Goal: Task Accomplishment & Management: Complete application form

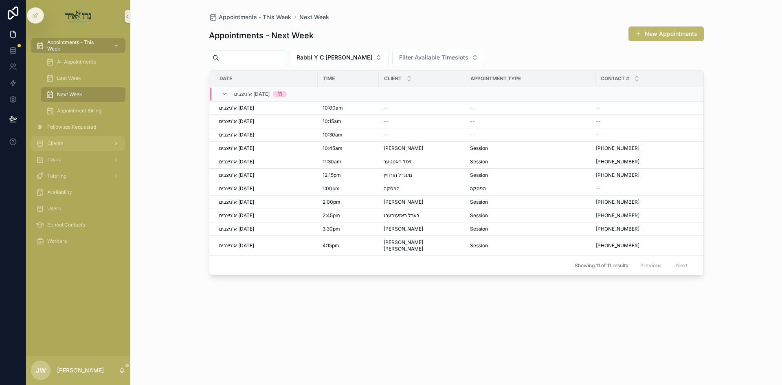
click at [74, 137] on div "Clients" at bounding box center [78, 143] width 85 height 13
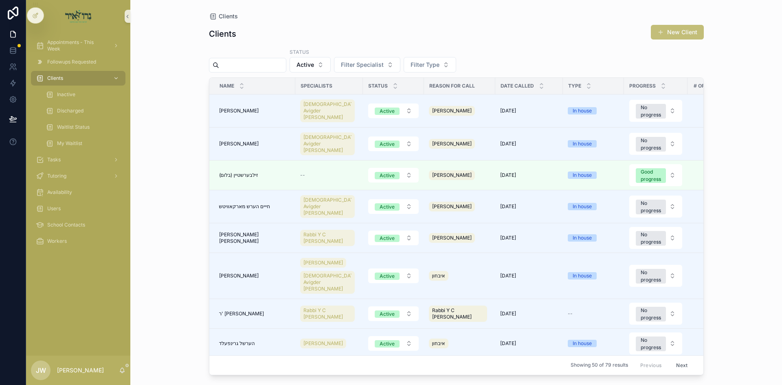
click at [670, 37] on button "New Client" at bounding box center [677, 32] width 53 height 15
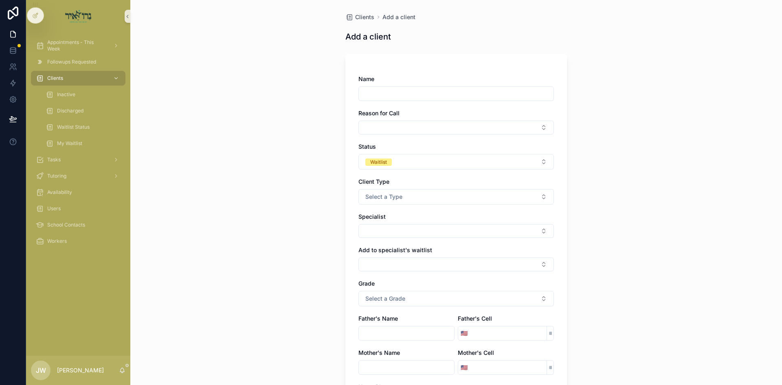
click at [381, 89] on input "scrollable content" at bounding box center [456, 93] width 195 height 11
type input "**********"
click at [372, 124] on button "Select Button" at bounding box center [456, 128] width 196 height 14
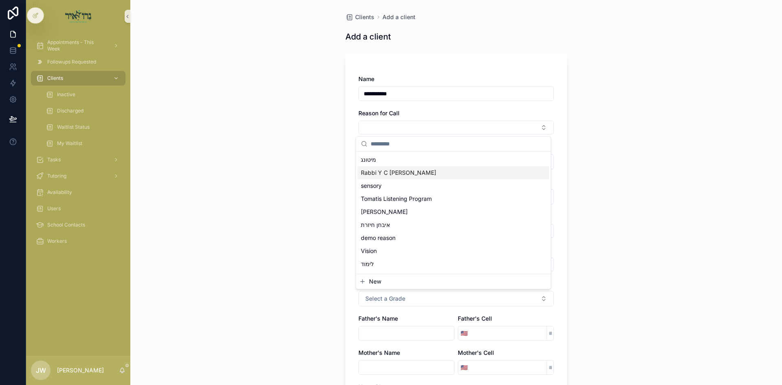
click at [405, 174] on span "Rabbi Y C [PERSON_NAME]" at bounding box center [398, 173] width 75 height 8
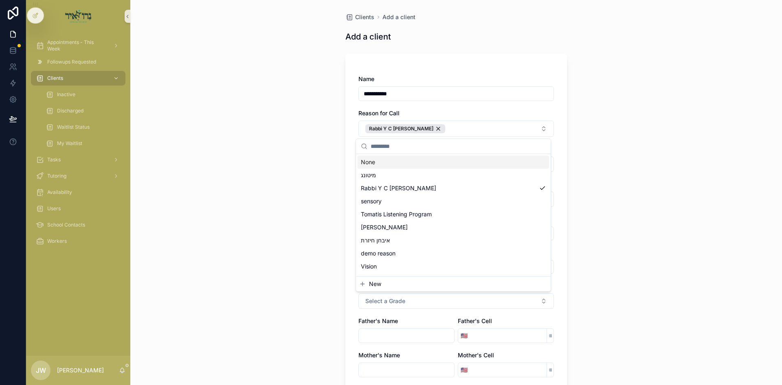
click at [283, 176] on div "**********" at bounding box center [456, 192] width 652 height 385
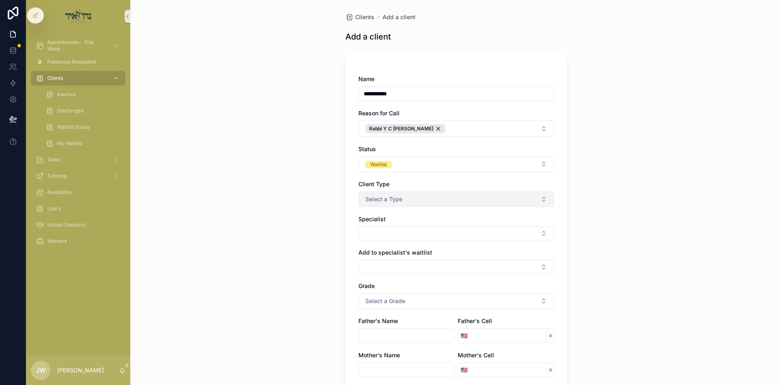
click at [380, 195] on button "Select a Type" at bounding box center [456, 198] width 196 height 15
drag, startPoint x: 405, startPoint y: 232, endPoint x: 209, endPoint y: 221, distance: 196.3
click at [404, 232] on div "In house" at bounding box center [453, 232] width 191 height 12
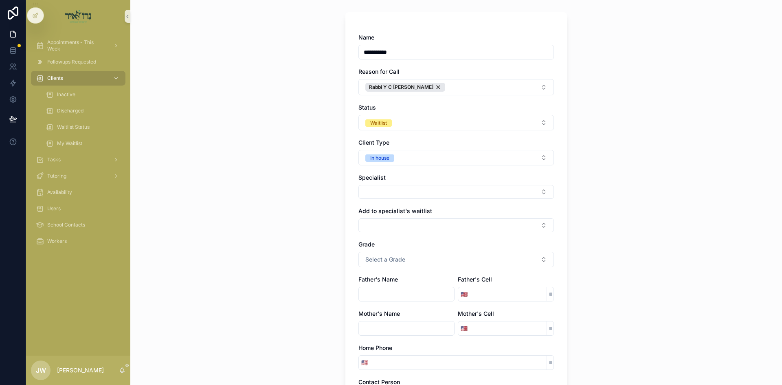
scroll to position [81, 0]
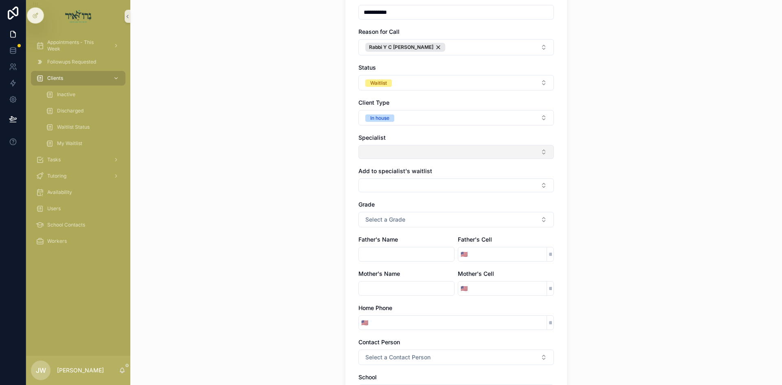
click at [387, 150] on button "Select Button" at bounding box center [456, 152] width 196 height 14
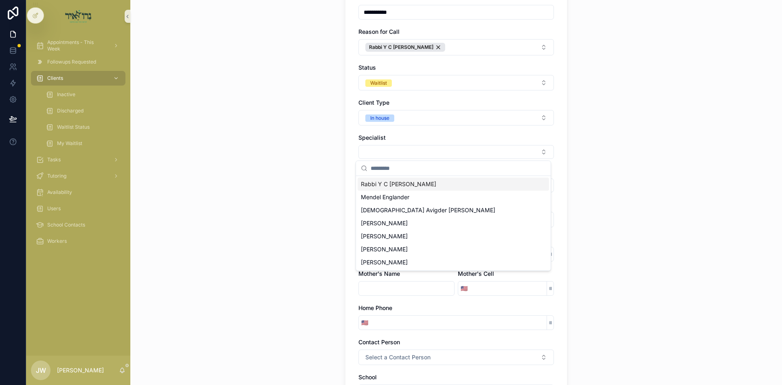
click at [386, 184] on span "Rabbi Y C [PERSON_NAME]" at bounding box center [398, 184] width 75 height 8
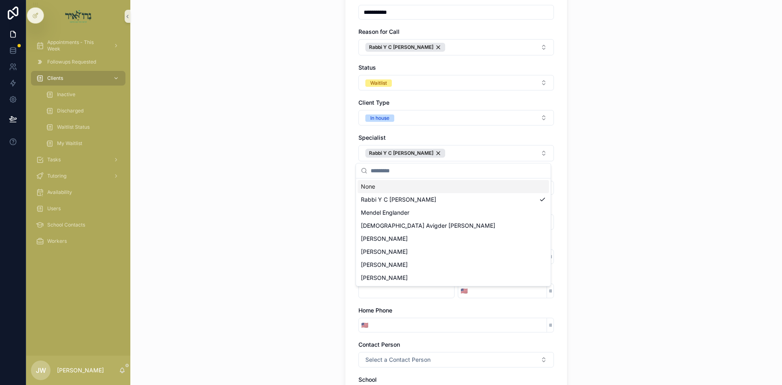
click at [273, 166] on div "**********" at bounding box center [456, 111] width 652 height 385
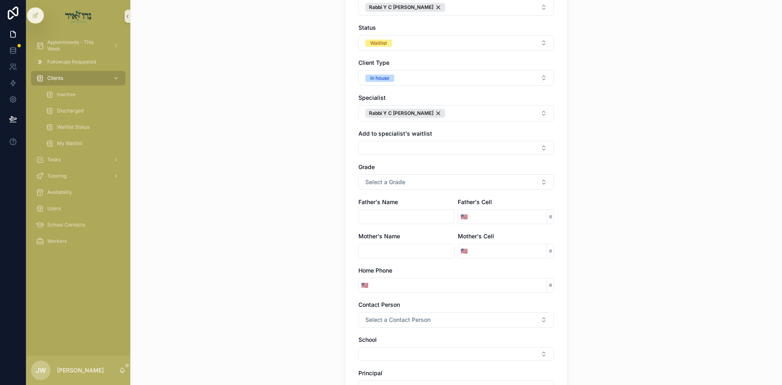
scroll to position [204, 0]
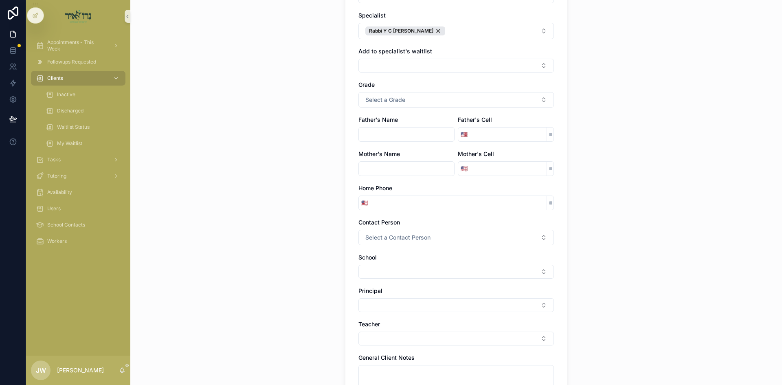
click at [376, 74] on div "**********" at bounding box center [456, 194] width 196 height 647
click at [376, 63] on button "Select Button" at bounding box center [456, 66] width 196 height 14
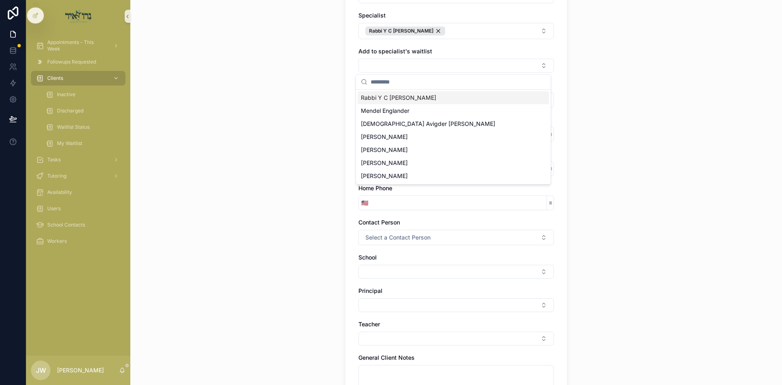
click at [383, 100] on span "Rabbi Y C [PERSON_NAME]" at bounding box center [398, 98] width 75 height 8
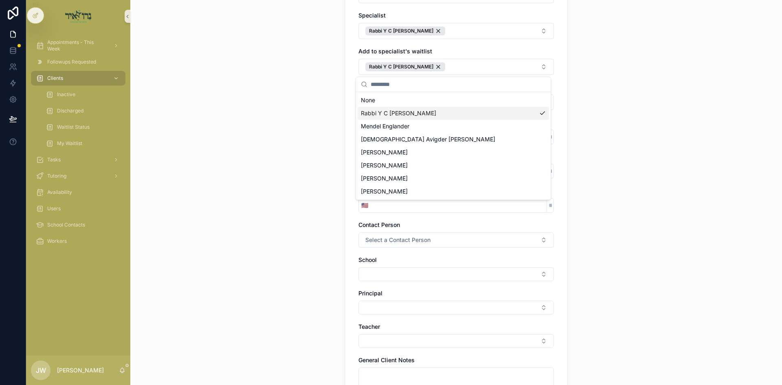
click at [387, 115] on span "Rabbi Y C [PERSON_NAME]" at bounding box center [398, 113] width 75 height 8
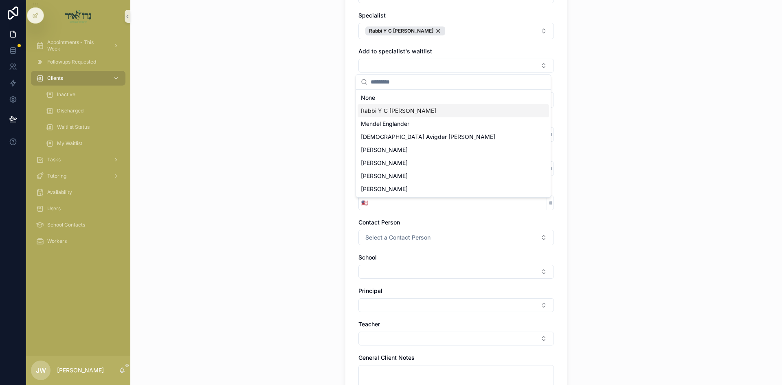
click at [392, 107] on span "Rabbi Y C [PERSON_NAME]" at bounding box center [398, 111] width 75 height 8
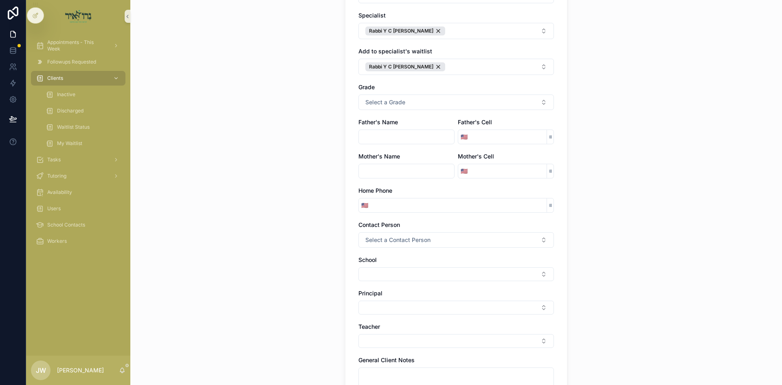
click at [398, 142] on input "scrollable content" at bounding box center [406, 136] width 95 height 11
type input "**********"
click at [506, 141] on input "scrollable content" at bounding box center [508, 136] width 77 height 11
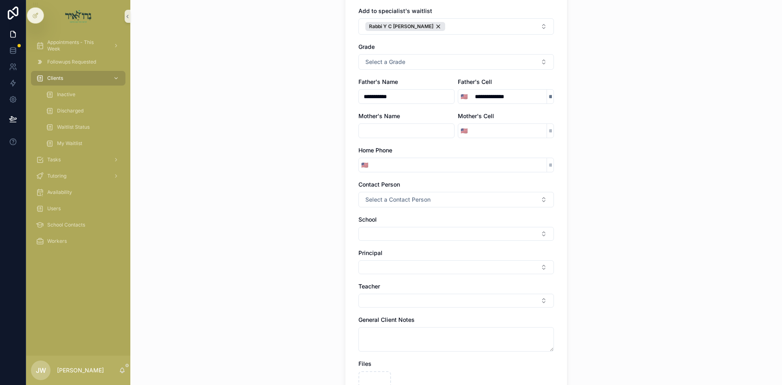
scroll to position [244, 0]
type input "**********"
click at [410, 164] on input "scrollable content" at bounding box center [459, 164] width 176 height 11
type input "**********"
click at [391, 197] on span "Select a Contact Person" at bounding box center [397, 199] width 65 height 8
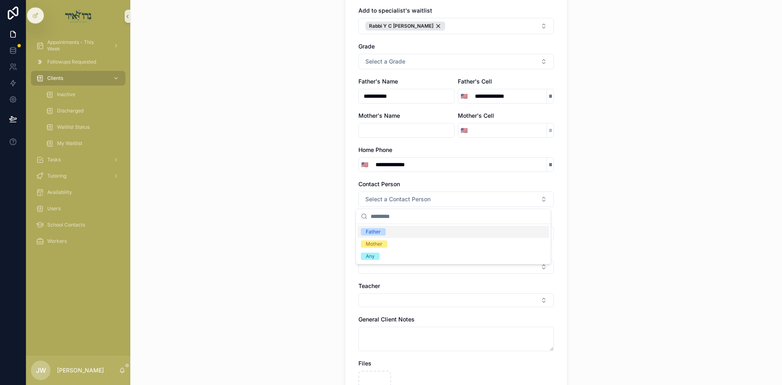
click at [383, 229] on span "Father" at bounding box center [373, 231] width 25 height 7
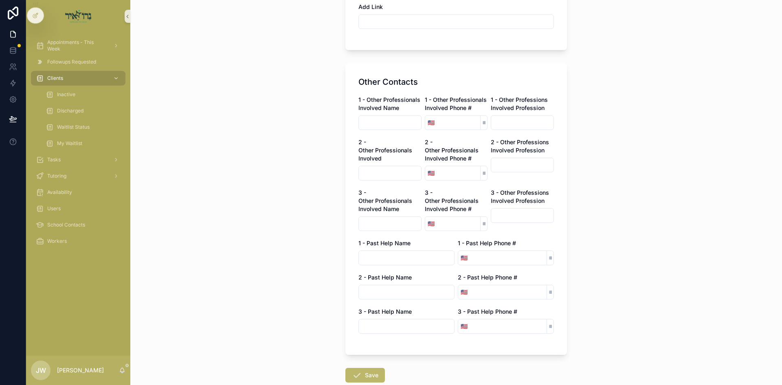
scroll to position [721, 0]
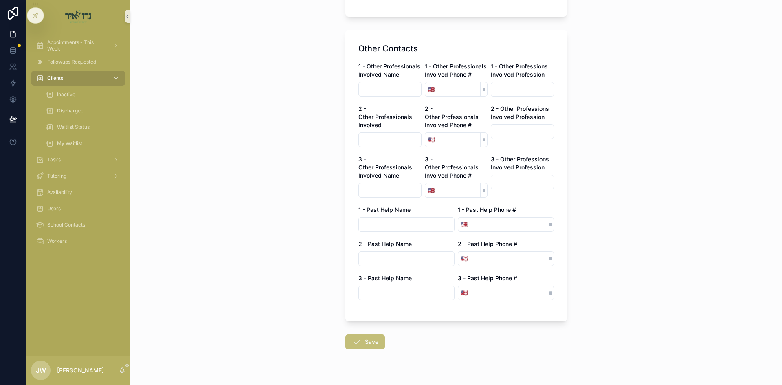
click at [354, 334] on button "Save" at bounding box center [365, 341] width 40 height 15
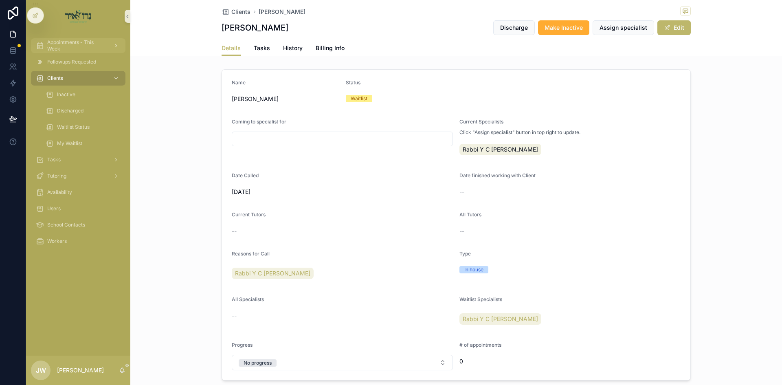
click at [103, 45] on span "Appointments - This Week" at bounding box center [76, 45] width 59 height 13
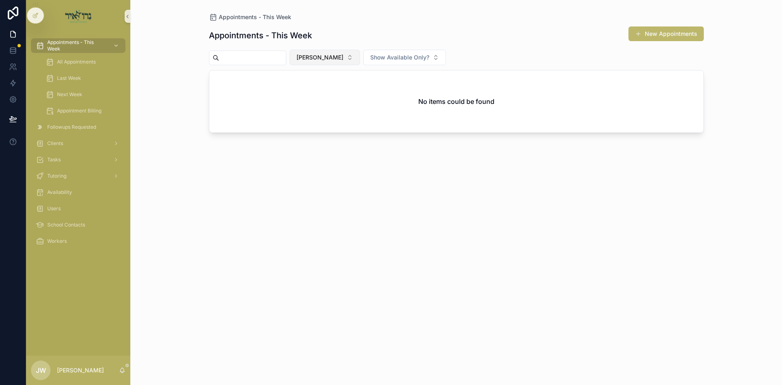
click at [336, 63] on button "[PERSON_NAME]" at bounding box center [325, 57] width 70 height 15
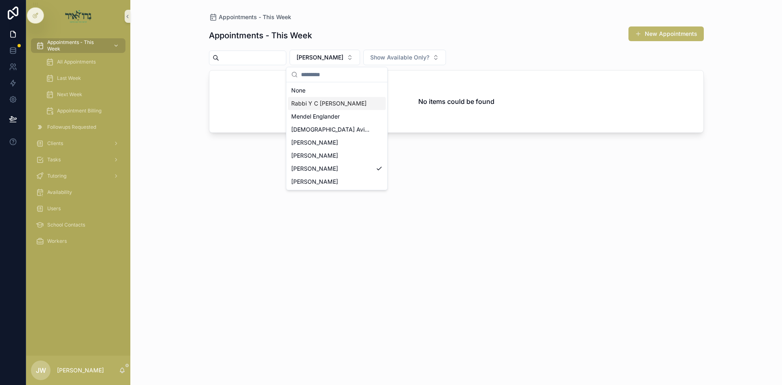
click at [342, 105] on span "Rabbi Y C [PERSON_NAME]" at bounding box center [328, 103] width 75 height 8
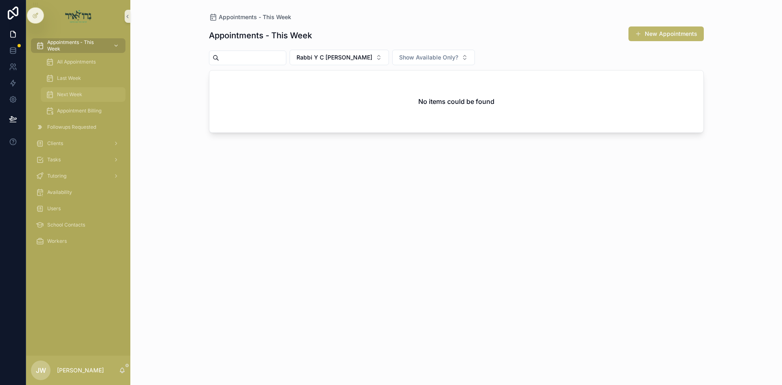
click at [86, 98] on div "Next Week" at bounding box center [83, 94] width 75 height 13
click at [317, 60] on button "[PERSON_NAME]" at bounding box center [325, 57] width 70 height 15
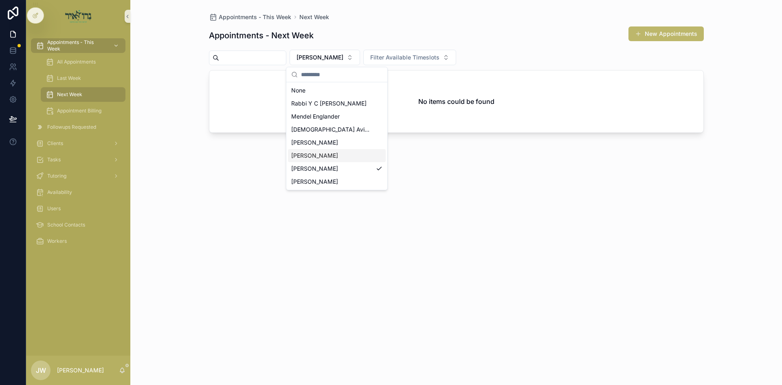
click at [323, 156] on div "[PERSON_NAME]" at bounding box center [337, 155] width 98 height 13
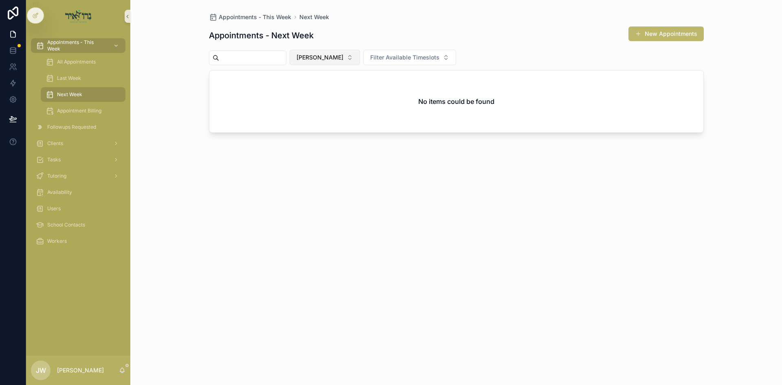
click at [343, 58] on span "[PERSON_NAME]" at bounding box center [320, 57] width 47 height 8
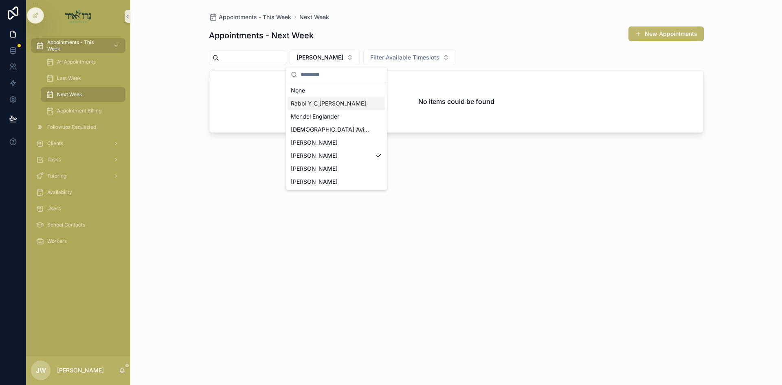
click at [335, 104] on span "Rabbi Y C [PERSON_NAME]" at bounding box center [328, 103] width 75 height 8
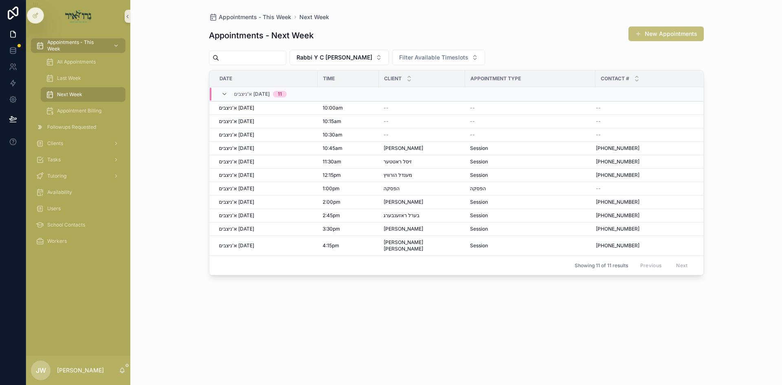
click at [640, 37] on button "New Appointments" at bounding box center [666, 33] width 75 height 15
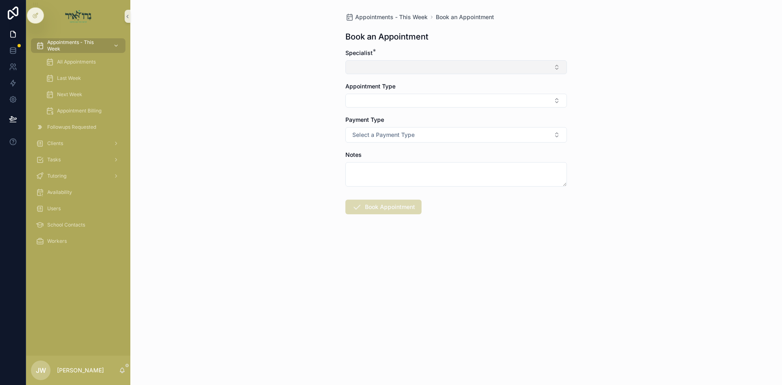
click at [385, 67] on button "Select Button" at bounding box center [456, 67] width 222 height 14
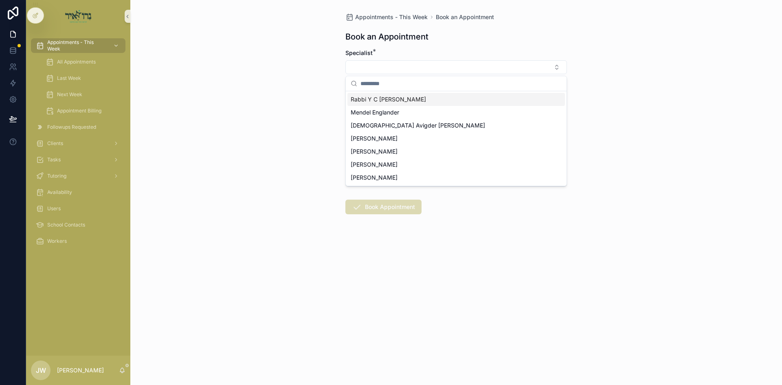
click at [384, 103] on div "Rabbi Y C [PERSON_NAME]" at bounding box center [456, 99] width 218 height 13
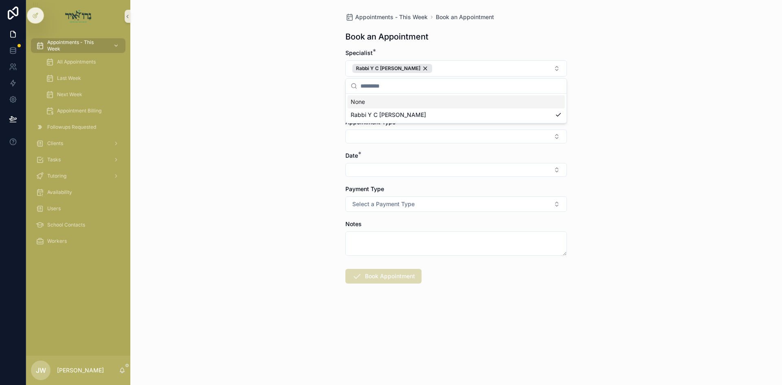
click at [313, 106] on div "Appointments - This Week Book an Appointment Book an Appointment Specialist * […" at bounding box center [456, 192] width 652 height 385
click at [377, 100] on button "Select Button" at bounding box center [456, 103] width 222 height 14
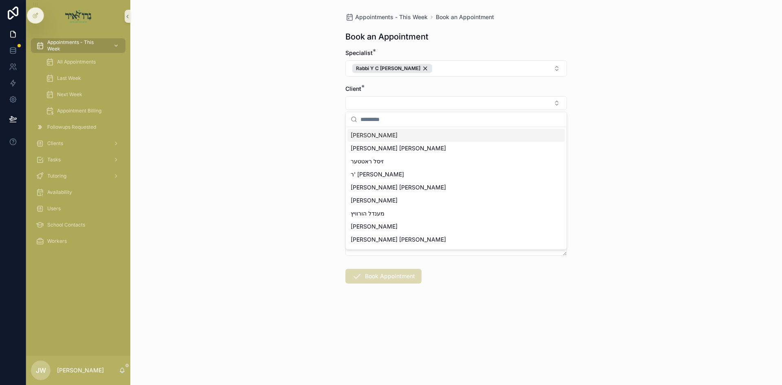
click at [387, 138] on div "[PERSON_NAME]" at bounding box center [456, 135] width 218 height 13
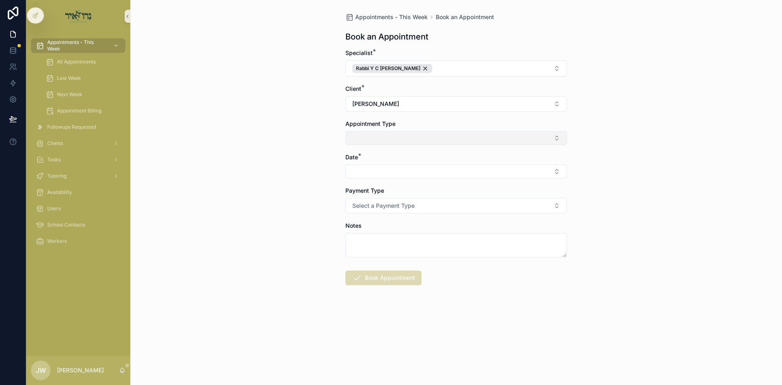
click at [370, 137] on button "Select Button" at bounding box center [456, 138] width 222 height 14
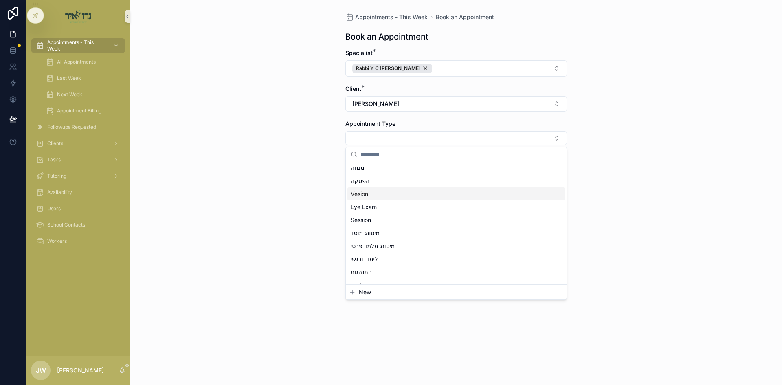
scroll to position [81, 0]
click at [390, 224] on div "Session" at bounding box center [456, 219] width 218 height 13
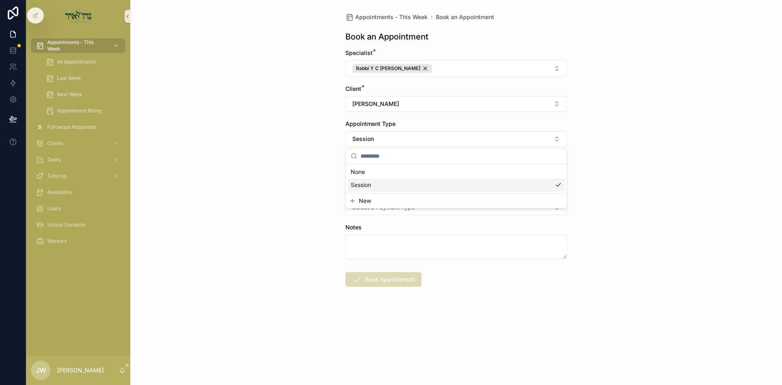
scroll to position [0, 0]
click at [284, 209] on div "Appointments - This Week Book an Appointment Book an Appointment Specialist * R…" at bounding box center [456, 192] width 652 height 385
click at [351, 176] on button "Select Button" at bounding box center [456, 173] width 222 height 14
click at [369, 204] on span "א'ניצבים [DATE]" at bounding box center [371, 205] width 41 height 8
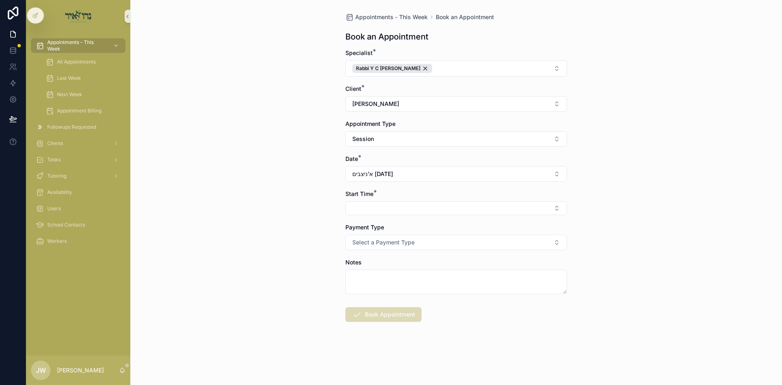
click at [369, 204] on button "Select Button" at bounding box center [456, 208] width 222 height 14
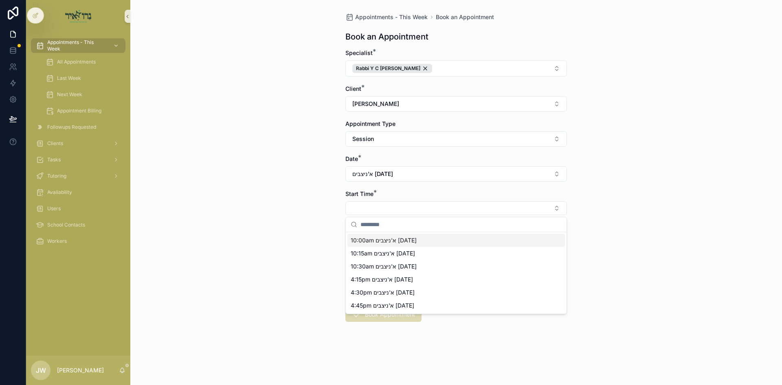
click at [373, 241] on span "10:00am א'ניצבים [DATE]" at bounding box center [384, 240] width 66 height 8
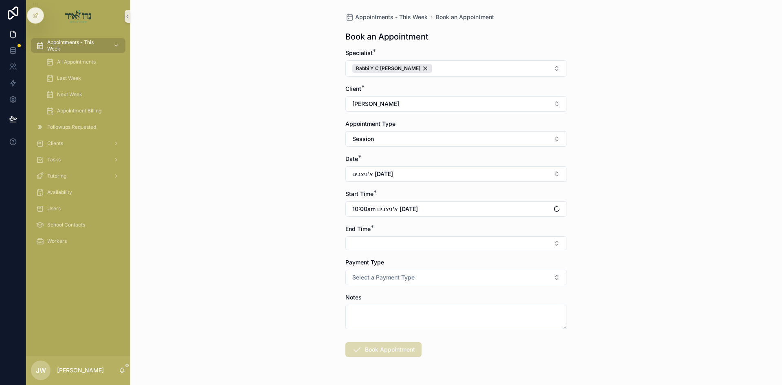
click at [373, 241] on button "Select Button" at bounding box center [456, 243] width 222 height 14
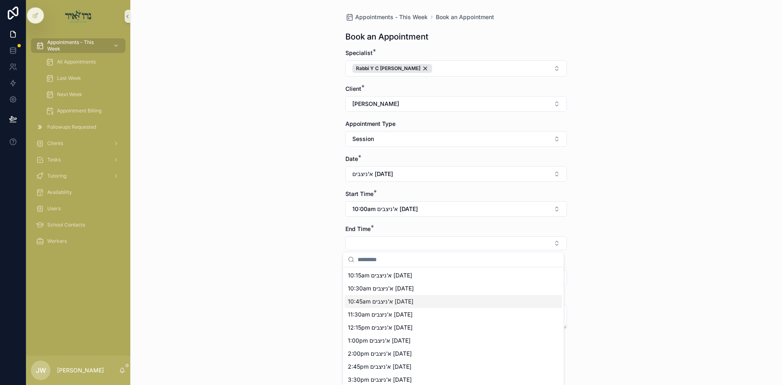
click at [379, 300] on span "10:45am א'ניצבים [DATE]" at bounding box center [381, 301] width 66 height 8
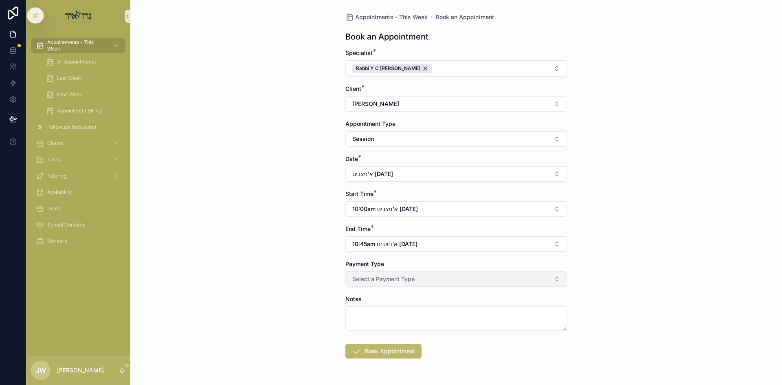
click at [381, 282] on span "Select a Payment Type" at bounding box center [383, 279] width 62 height 8
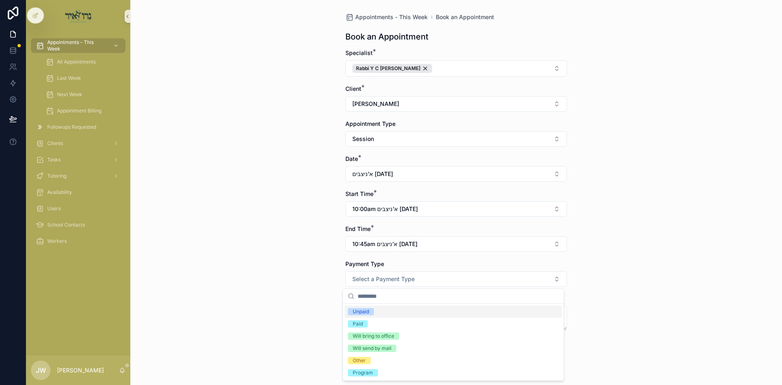
click at [381, 309] on div "Unpaid" at bounding box center [454, 312] width 218 height 12
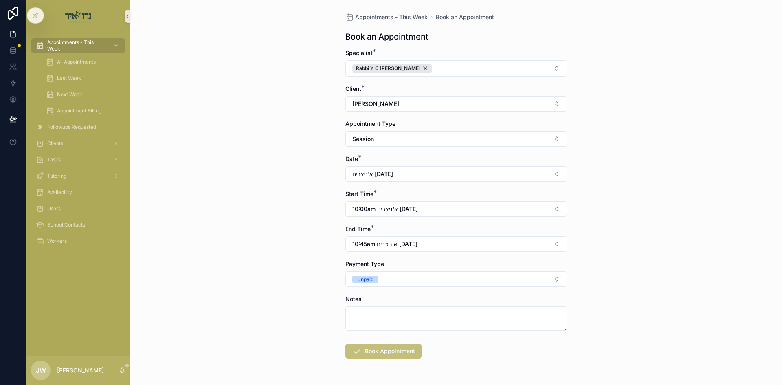
click at [397, 355] on button "Book Appointment" at bounding box center [383, 351] width 76 height 15
